Goal: Task Accomplishment & Management: Manage account settings

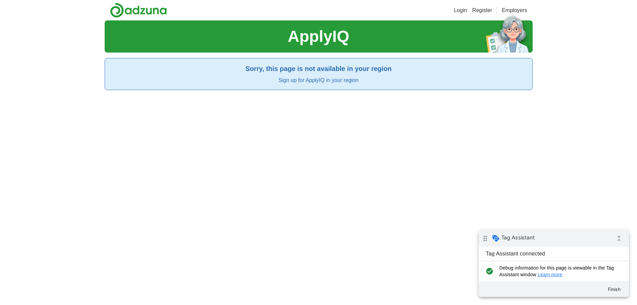
click at [460, 12] on link "Login" at bounding box center [460, 10] width 13 height 8
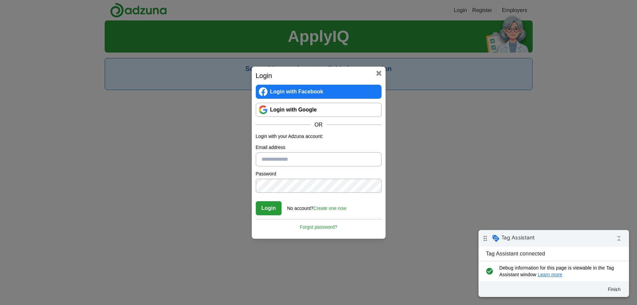
type input "**********"
click at [352, 109] on link "Login with Google" at bounding box center [319, 110] width 126 height 14
